Goal: Obtain resource: Obtain resource

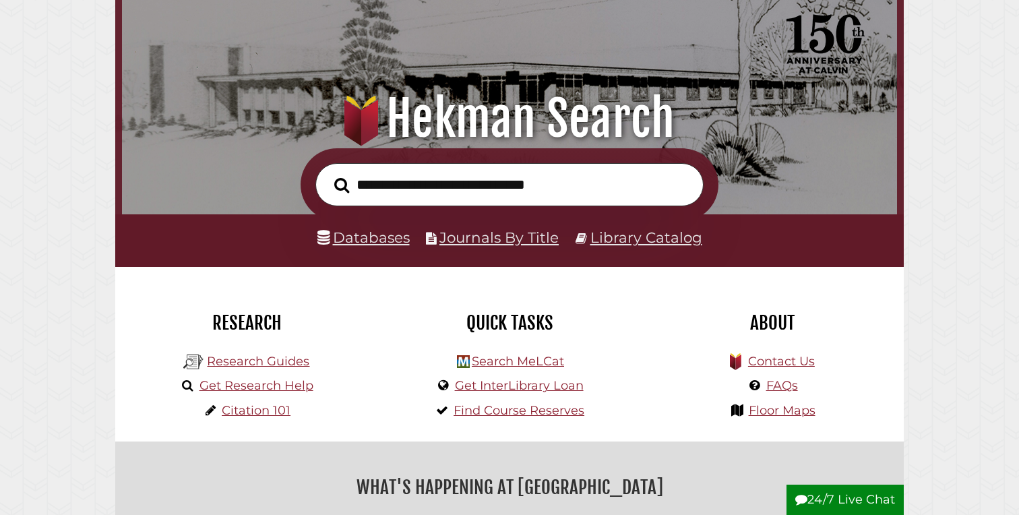
scroll to position [89, 0]
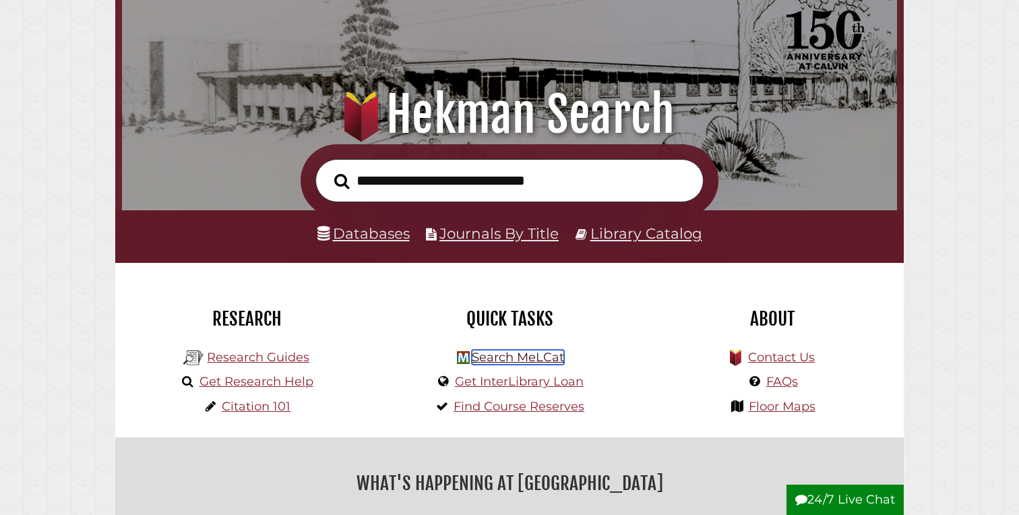
click at [504, 359] on link "Search MeLCat" at bounding box center [518, 357] width 92 height 15
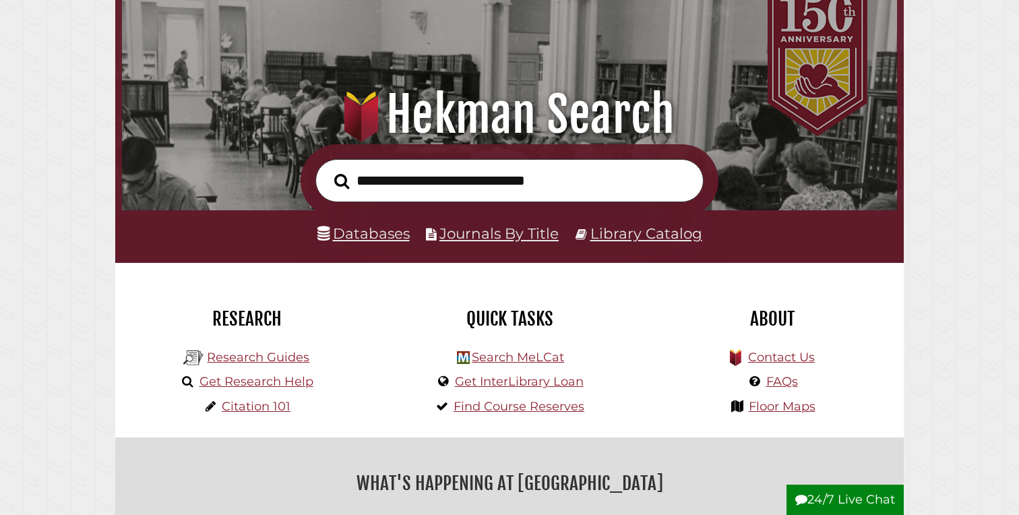
scroll to position [256, 768]
click at [526, 381] on link "Get InterLibrary Loan" at bounding box center [519, 381] width 129 height 15
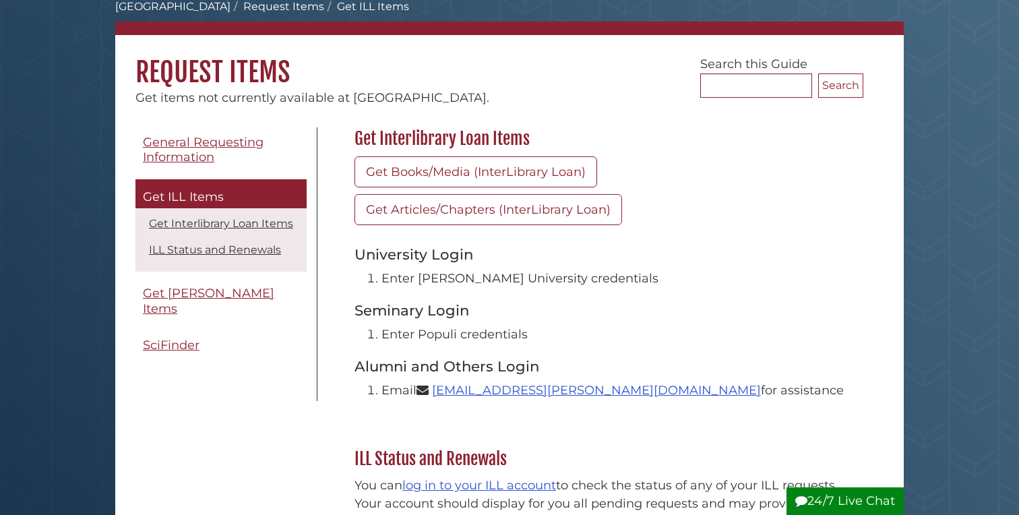
scroll to position [86, 0]
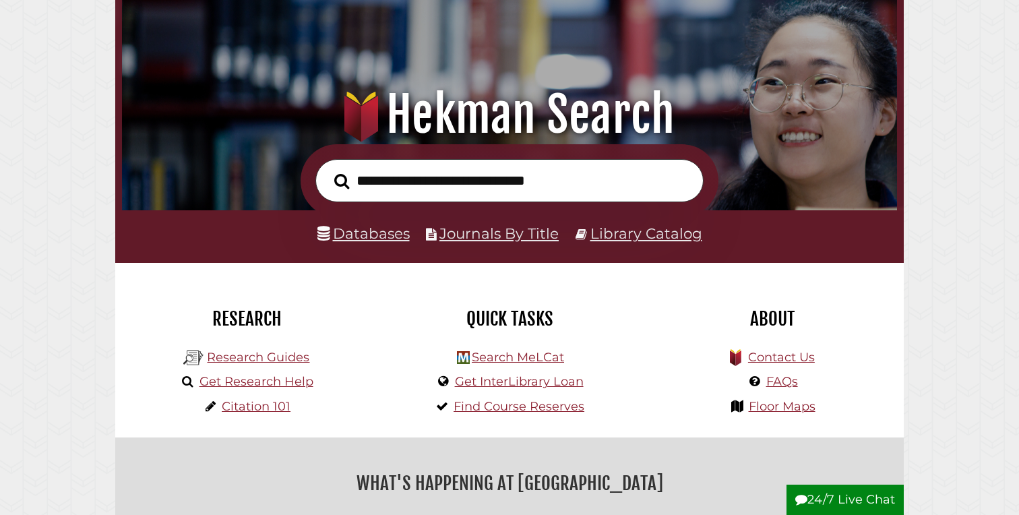
scroll to position [256, 768]
click at [510, 356] on link "Search MeLCat" at bounding box center [518, 357] width 92 height 15
